Goal: Complete application form

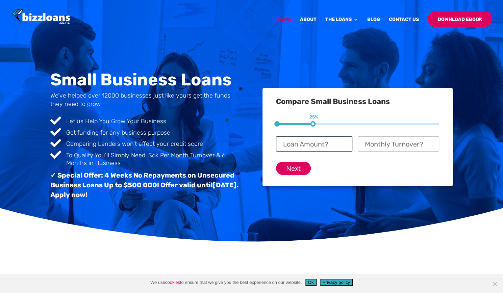
click at [319, 144] on input "Loan Amount? *" at bounding box center [314, 143] width 76 height 15
click at [394, 140] on input "Monthly Turnover? *" at bounding box center [398, 143] width 81 height 15
type input "$ 110,000"
click at [342, 181] on div "Compare Small Business Loans 1 25% 2 50% 3 75% Loan Amount? * Monthly Turnover?…" at bounding box center [357, 137] width 190 height 99
click at [328, 150] on input "Loan Amount? *" at bounding box center [314, 143] width 76 height 15
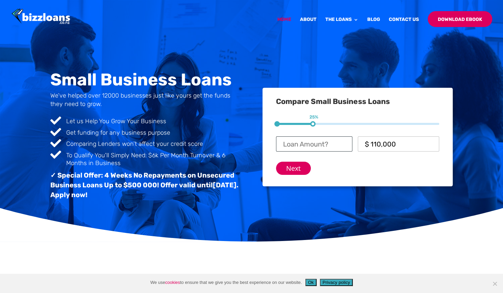
click at [304, 151] on input "Loan Amount? *" at bounding box center [314, 143] width 76 height 15
type input "7"
type input "$ 100,000"
click at [309, 175] on div "Compare Small Business Loans 1 25% 2 50% 3 75% Loan Amount? * $ 100,000 Monthly…" at bounding box center [357, 137] width 190 height 99
click at [302, 173] on input "Next" at bounding box center [293, 168] width 35 height 13
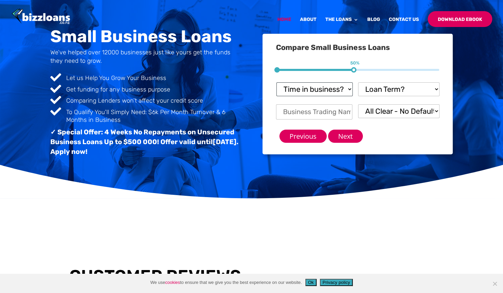
click at [324, 88] on select "Time in business? Startup under 6 months 6-12 months Over 12 months Over 24 mon…" at bounding box center [314, 89] width 76 height 14
select select "Startup"
click at [276, 82] on select "Time in business? Startup under 6 months 6-12 months Over 12 months Over 24 mon…" at bounding box center [314, 89] width 76 height 14
click at [394, 88] on select "Loan Term? 1-3 months 3-6 months 6 - 12 months 12 - 18 months 18 - 24 months 24…" at bounding box center [398, 89] width 81 height 14
select select "6 - 12 months"
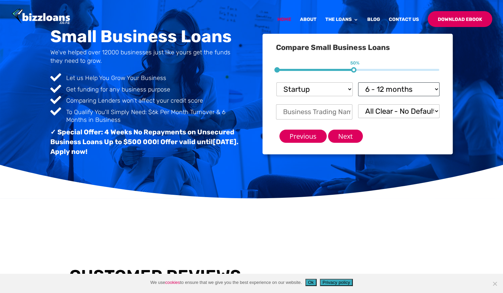
click at [358, 82] on select "Loan Term? 1-3 months 3-6 months 6 - 12 months 12 - 18 months 18 - 24 months 24…" at bounding box center [398, 89] width 81 height 14
click at [391, 112] on select "All Clear - No Defaults I Have Paid Defaults I have Unpaid Defaults" at bounding box center [398, 111] width 81 height 14
click at [358, 104] on select "All Clear - No Defaults I Have Paid Defaults I have Unpaid Defaults" at bounding box center [398, 111] width 81 height 14
click at [331, 116] on input "Business Trading Name *" at bounding box center [314, 111] width 76 height 15
type input "Polstrom"
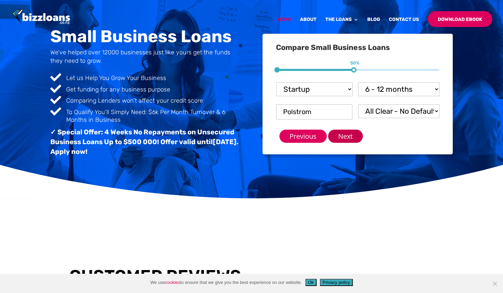
click at [342, 133] on input "Next" at bounding box center [345, 136] width 35 height 13
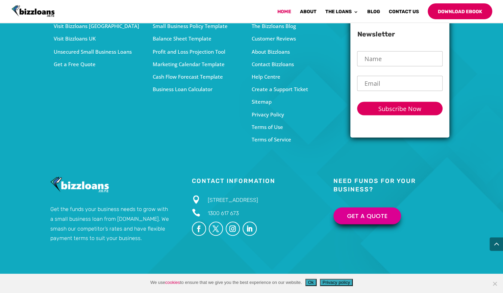
scroll to position [2231, 0]
click at [286, 31] on div "The Bizzloans Blog" at bounding box center [301, 26] width 99 height 9
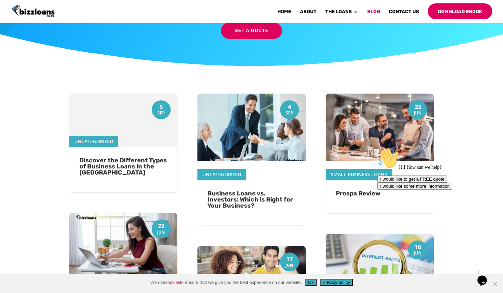
click at [310, 281] on button "Ok" at bounding box center [310, 282] width 11 height 7
